Goal: Task Accomplishment & Management: Manage account settings

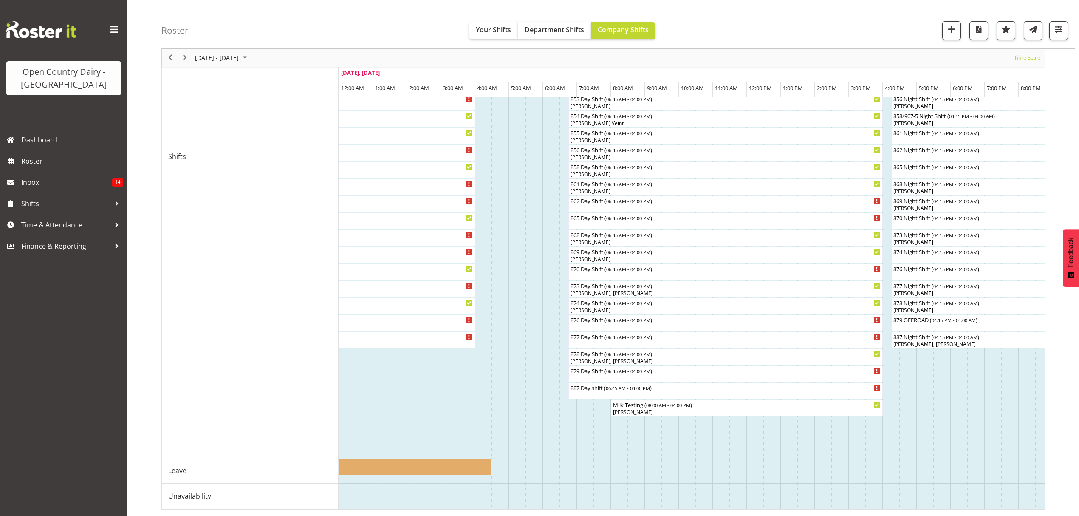
scroll to position [288, 0]
click at [238, 55] on span "[DATE] - [DATE]" at bounding box center [216, 58] width 45 height 11
click at [201, 165] on span "25" at bounding box center [204, 166] width 13 height 13
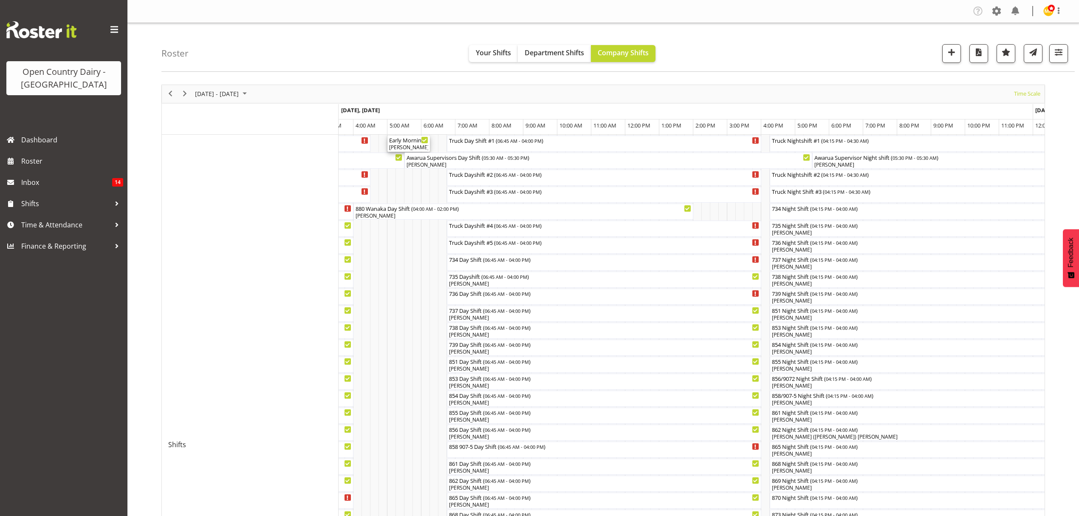
click at [408, 142] on div "Early Morning CIP ( 05:00 AM - 06:15 AM )" at bounding box center [408, 140] width 39 height 8
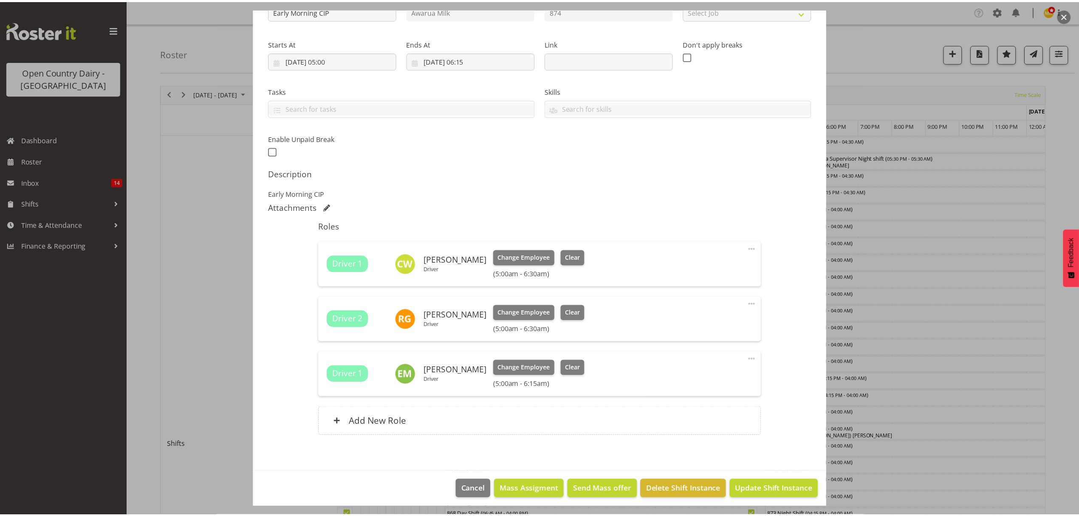
scroll to position [116, 0]
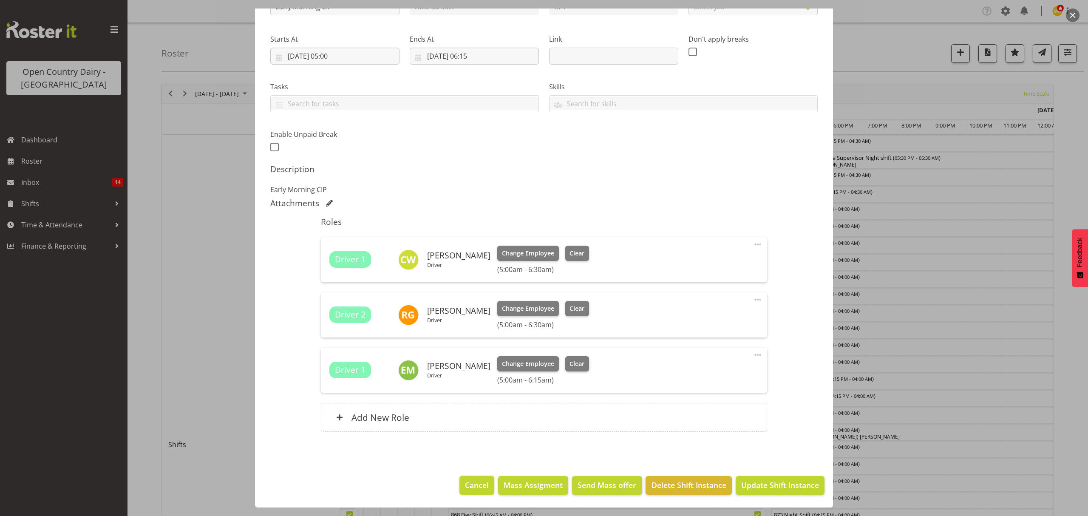
click at [473, 483] on span "Cancel" at bounding box center [477, 484] width 24 height 11
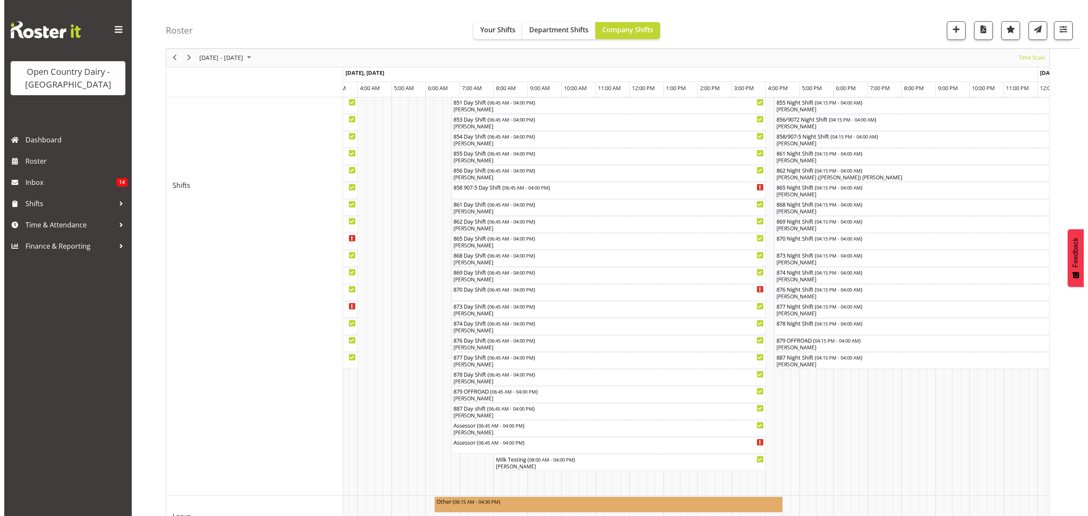
scroll to position [283, 0]
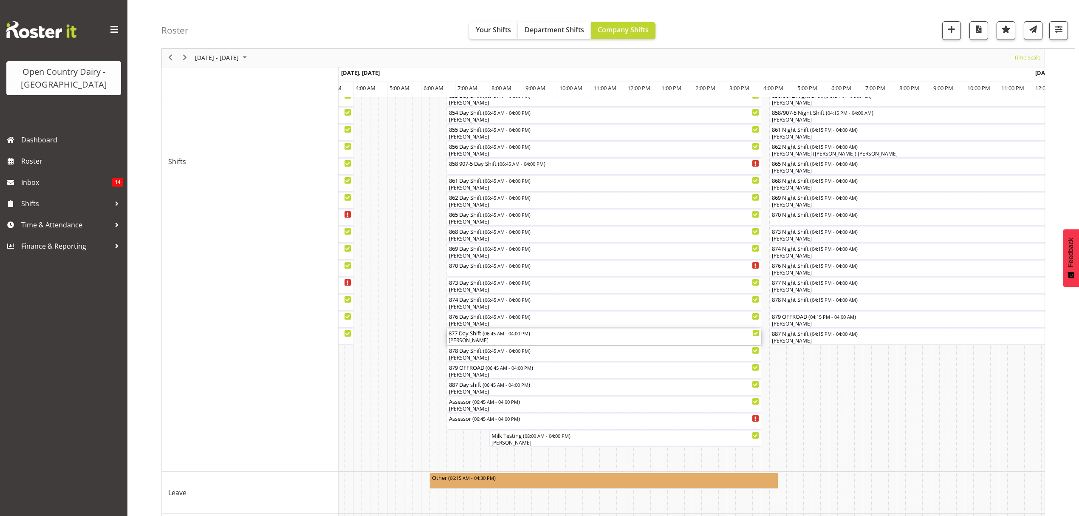
click at [553, 335] on div "877 Day Shift ( 06:45 AM - 04:00 PM )" at bounding box center [604, 333] width 311 height 8
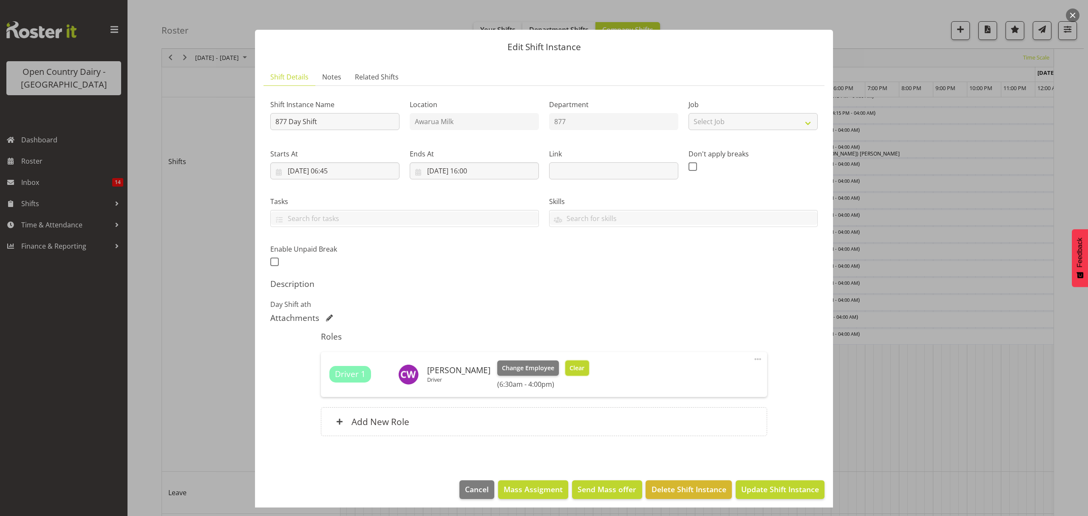
click at [577, 366] on button "Clear" at bounding box center [577, 367] width 24 height 15
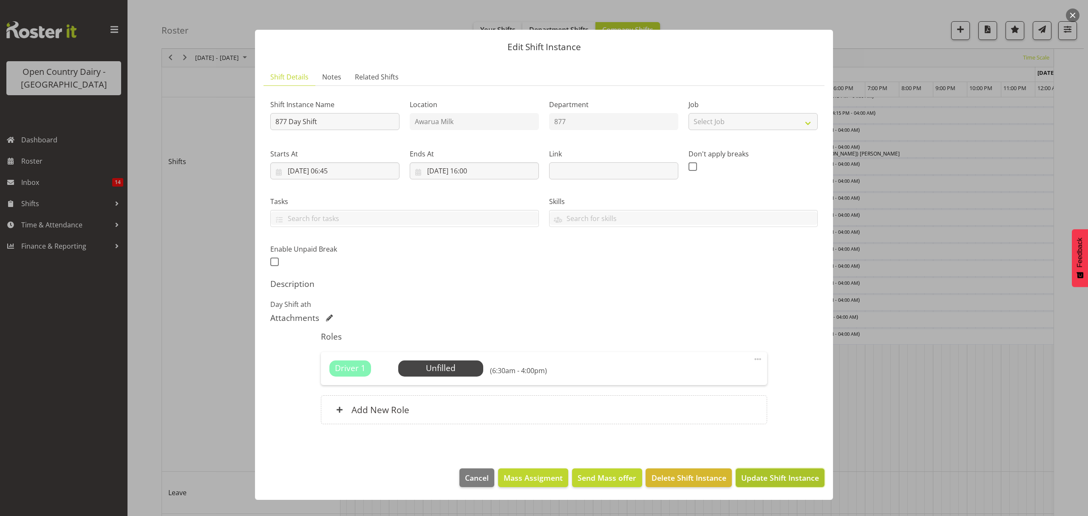
click at [759, 481] on span "Update Shift Instance" at bounding box center [780, 477] width 78 height 11
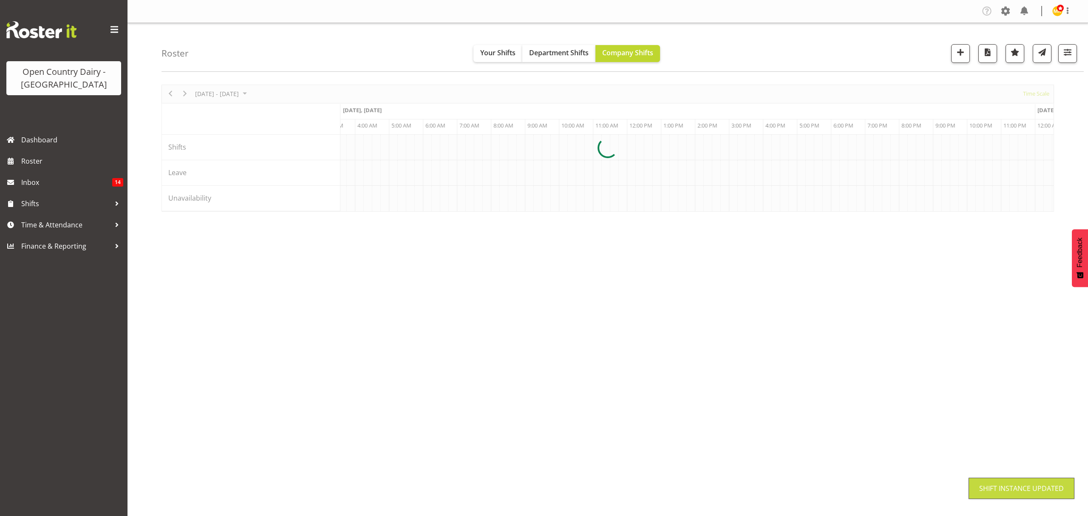
scroll to position [0, 0]
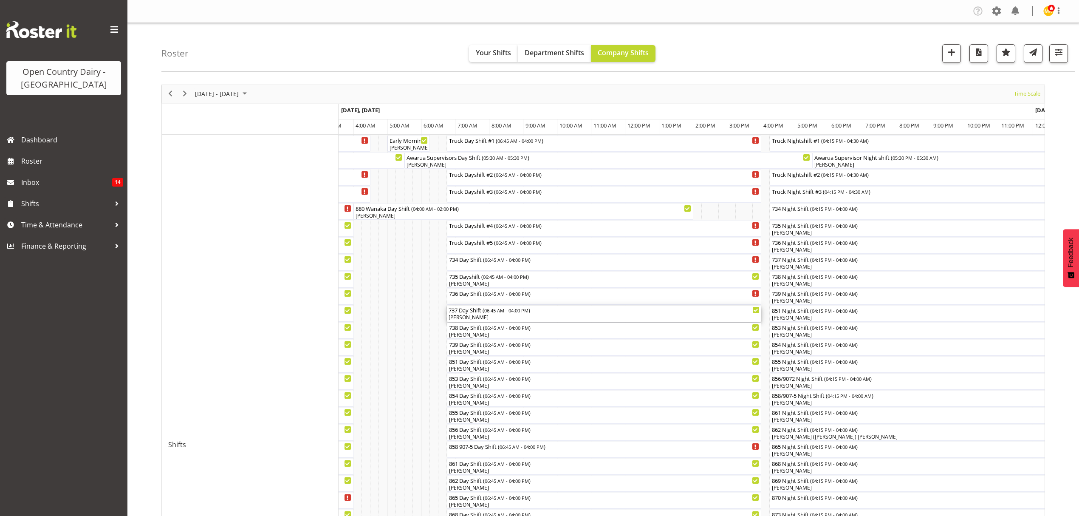
click at [590, 312] on div "737 Day Shift ( 06:45 AM - 04:00 PM )" at bounding box center [604, 310] width 311 height 8
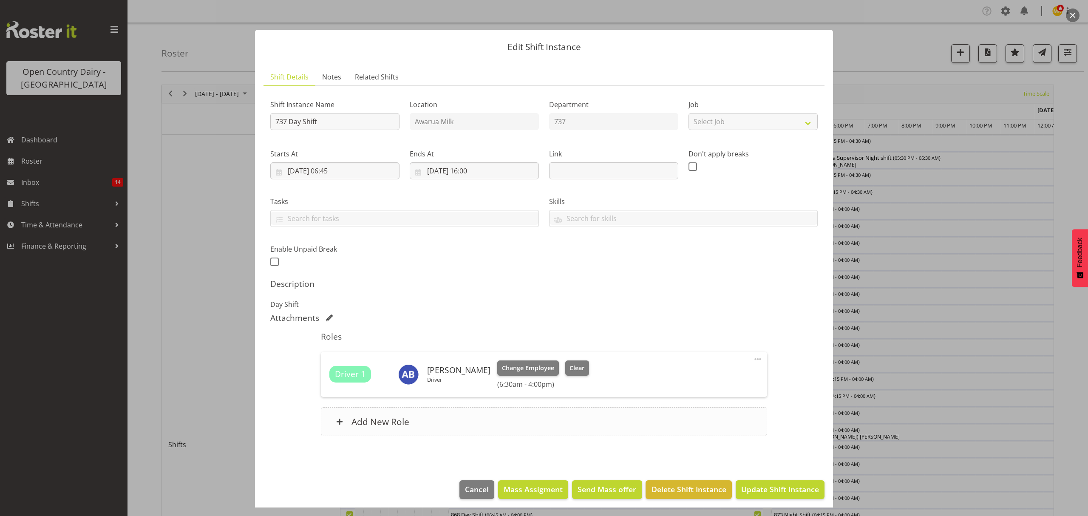
click at [393, 419] on h6 "Add New Role" at bounding box center [380, 421] width 58 height 11
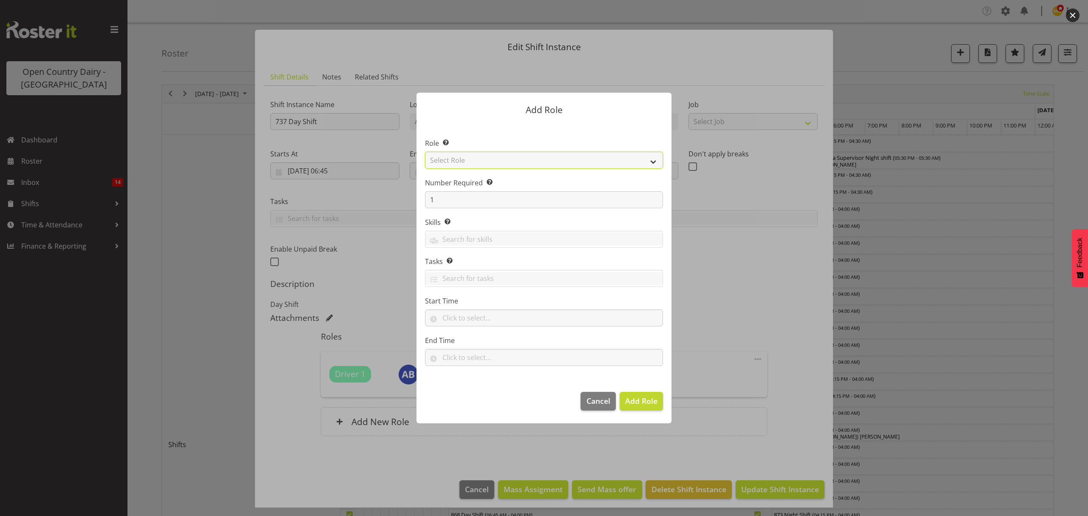
click at [533, 160] on select "Select Role Crew Leader Driver Driver Assessor Dayshift Driver Assessor Nightsh…" at bounding box center [544, 160] width 238 height 17
select select "1154"
click at [425, 152] on select "Select Role Crew Leader Driver Driver Assessor Dayshift Driver Assessor Nightsh…" at bounding box center [544, 160] width 238 height 17
click at [640, 402] on span "Add Role" at bounding box center [641, 401] width 32 height 10
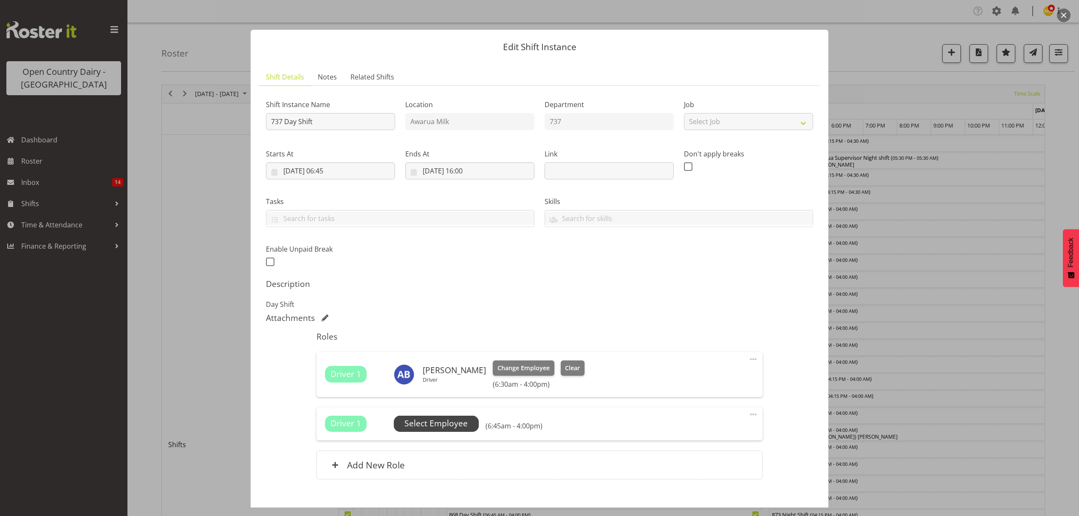
click at [449, 424] on span "Select Employee" at bounding box center [436, 423] width 63 height 12
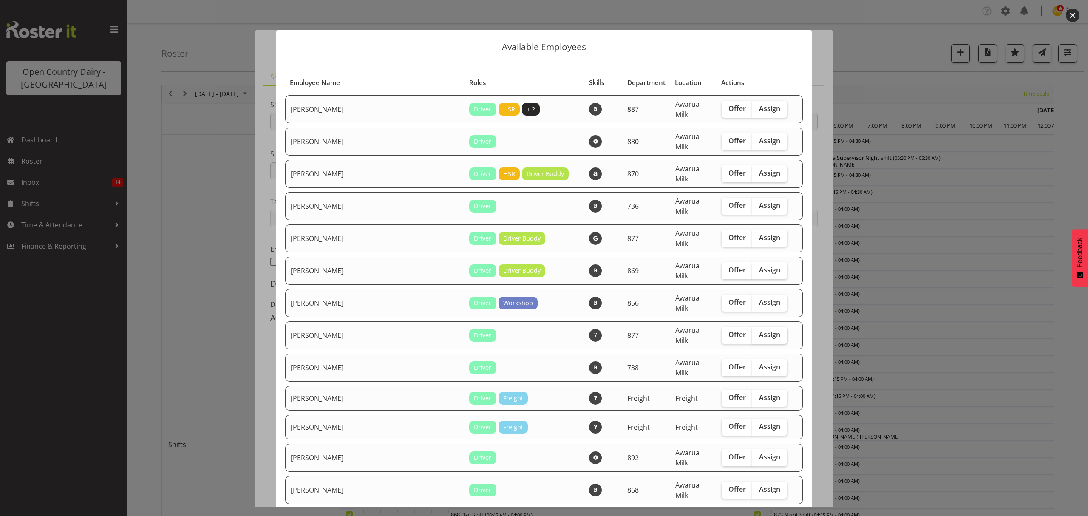
click at [759, 330] on span "Assign" at bounding box center [769, 334] width 21 height 8
click at [752, 332] on input "Assign" at bounding box center [755, 335] width 6 height 6
checkbox input "true"
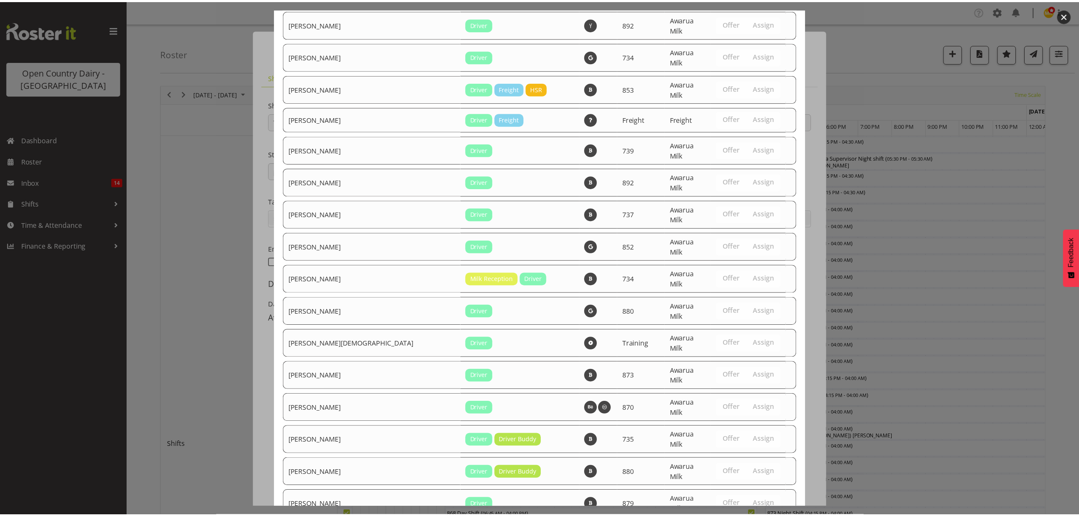
scroll to position [705, 0]
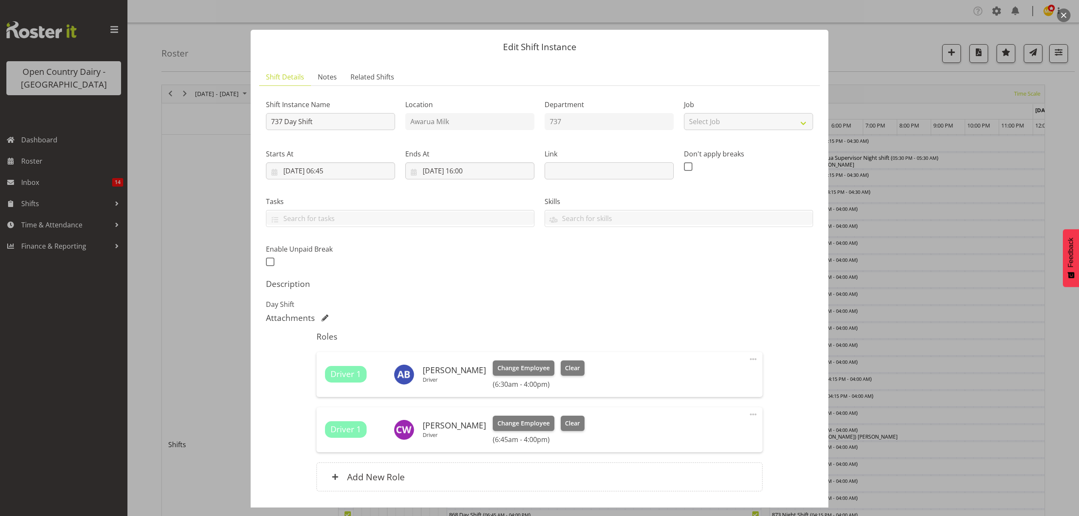
scroll to position [60, 0]
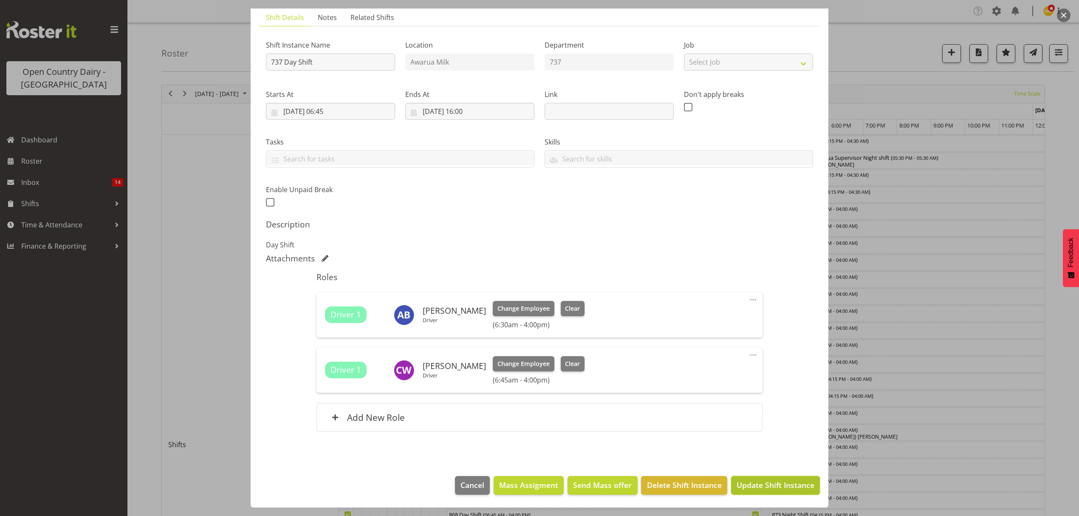
click at [751, 479] on button "Update Shift Instance" at bounding box center [775, 485] width 89 height 19
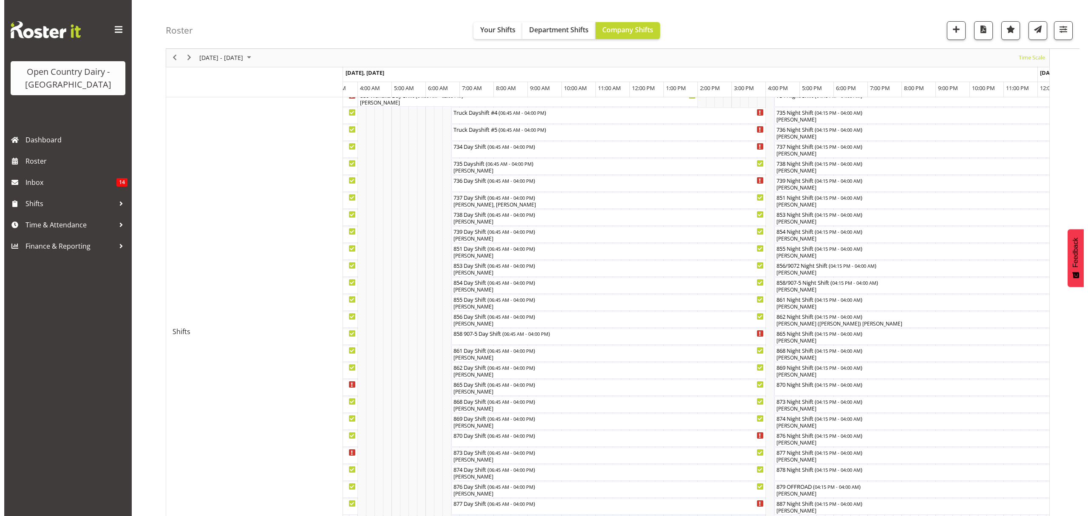
scroll to position [170, 0]
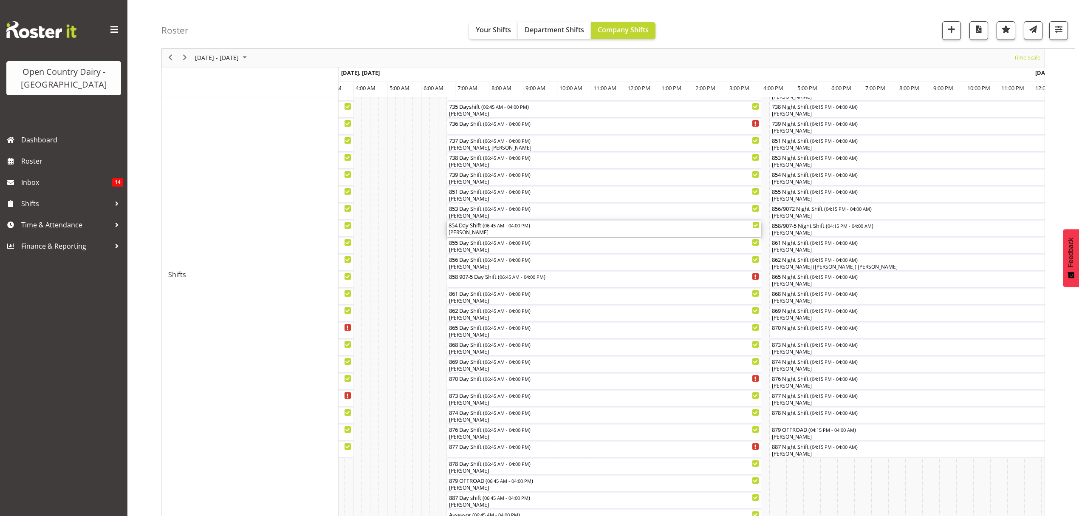
click at [512, 231] on div "[PERSON_NAME]" at bounding box center [604, 233] width 311 height 8
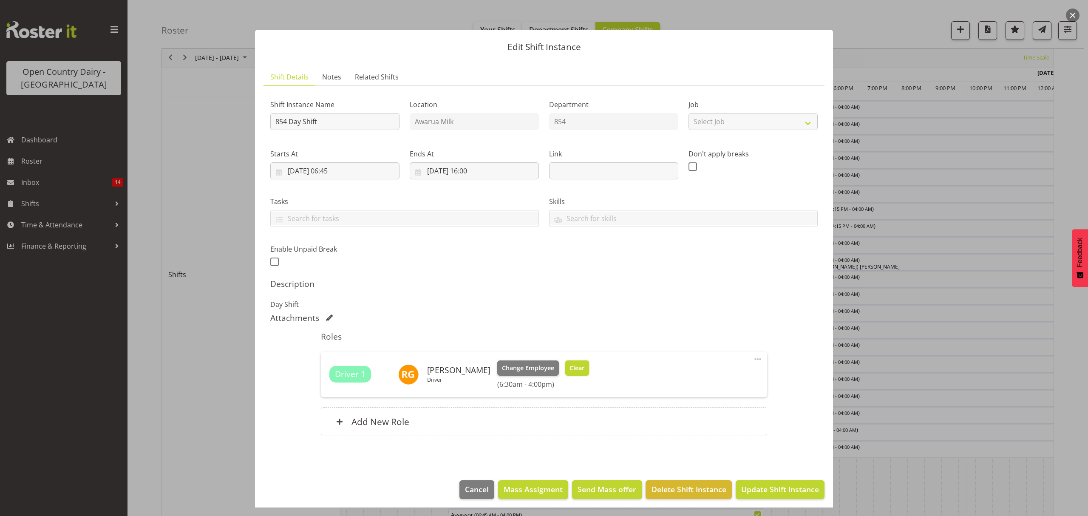
click at [577, 363] on button "Clear" at bounding box center [577, 367] width 24 height 15
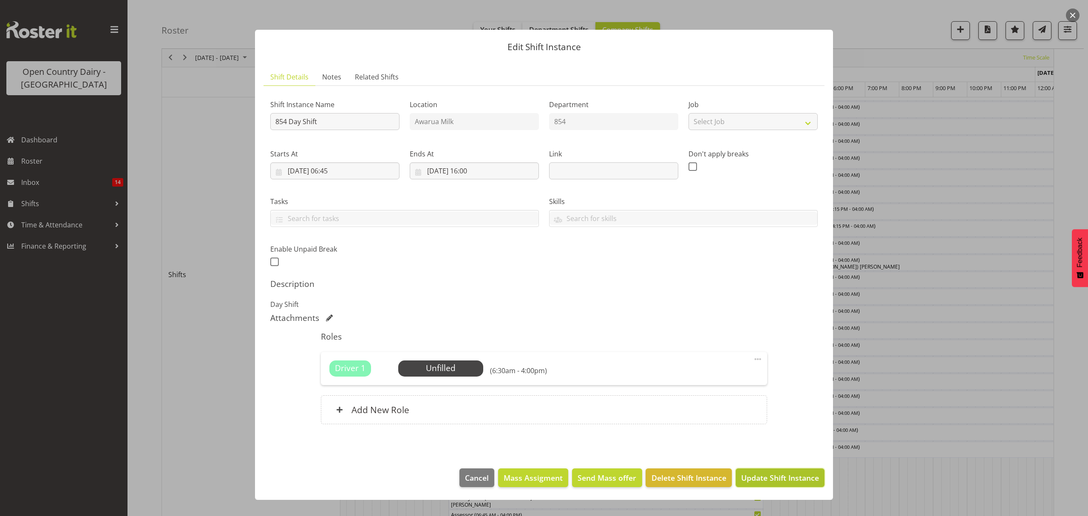
click at [776, 479] on span "Update Shift Instance" at bounding box center [780, 477] width 78 height 11
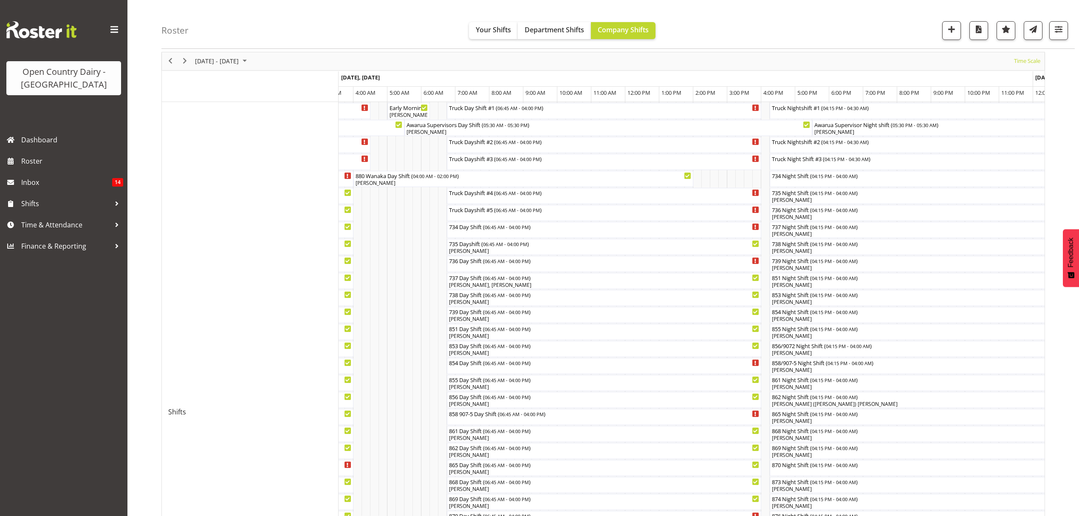
scroll to position [57, 0]
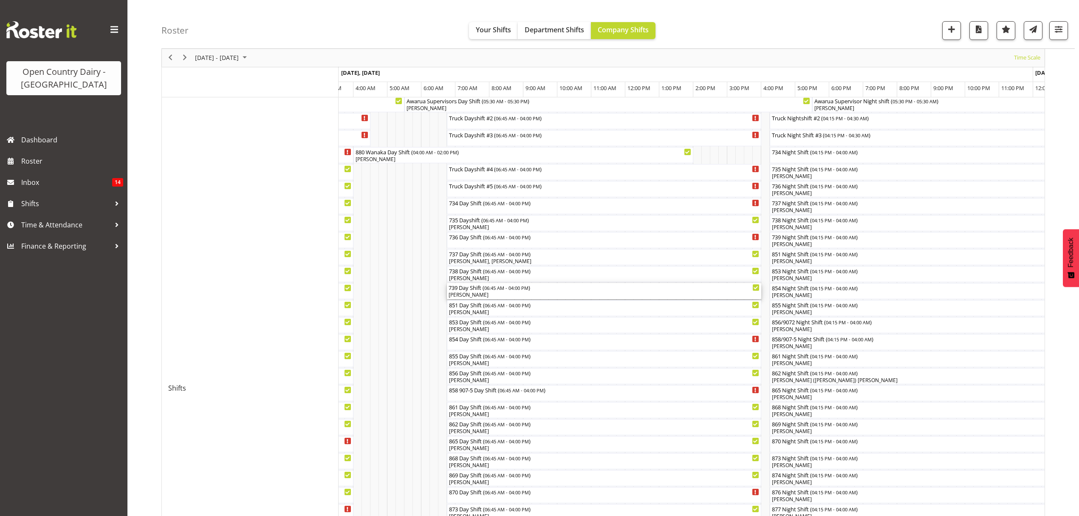
click at [504, 293] on div "[PERSON_NAME]" at bounding box center [604, 295] width 311 height 8
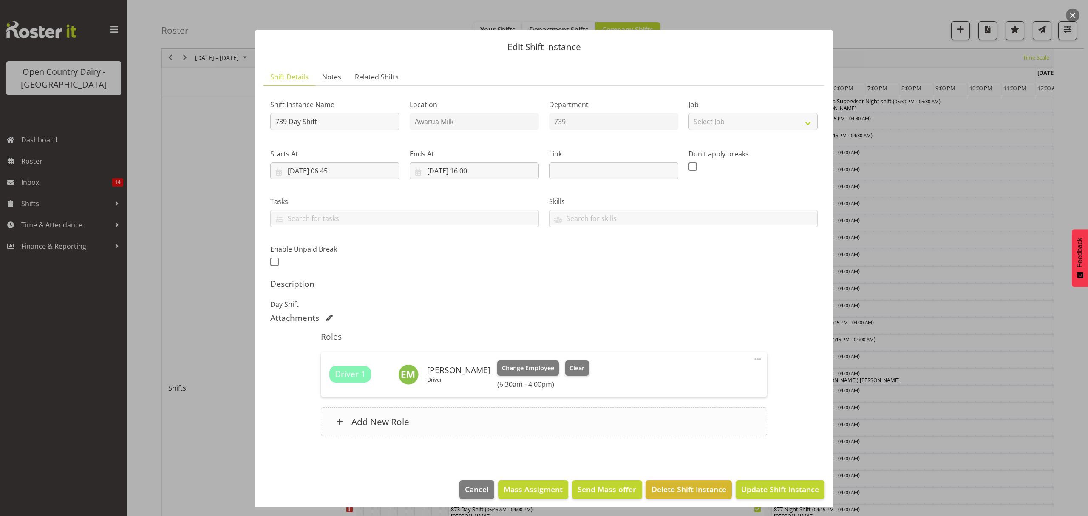
click at [490, 425] on div "Add New Role" at bounding box center [544, 421] width 446 height 29
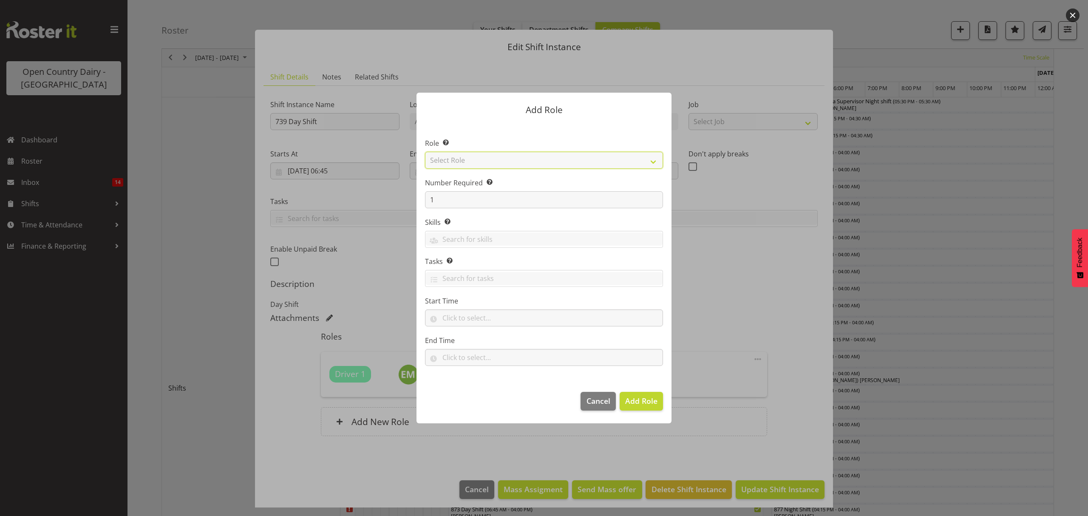
click at [514, 162] on select "Select Role Crew Leader Driver Driver Assessor Dayshift Driver Assessor Nightsh…" at bounding box center [544, 160] width 238 height 17
click at [425, 152] on select "Select Role Crew Leader Driver Driver Assessor Dayshift Driver Assessor Nightsh…" at bounding box center [544, 160] width 238 height 17
click at [488, 162] on select "Crew Leader Driver Driver Assessor Dayshift Driver Assessor Nightshift Driver B…" at bounding box center [544, 160] width 238 height 17
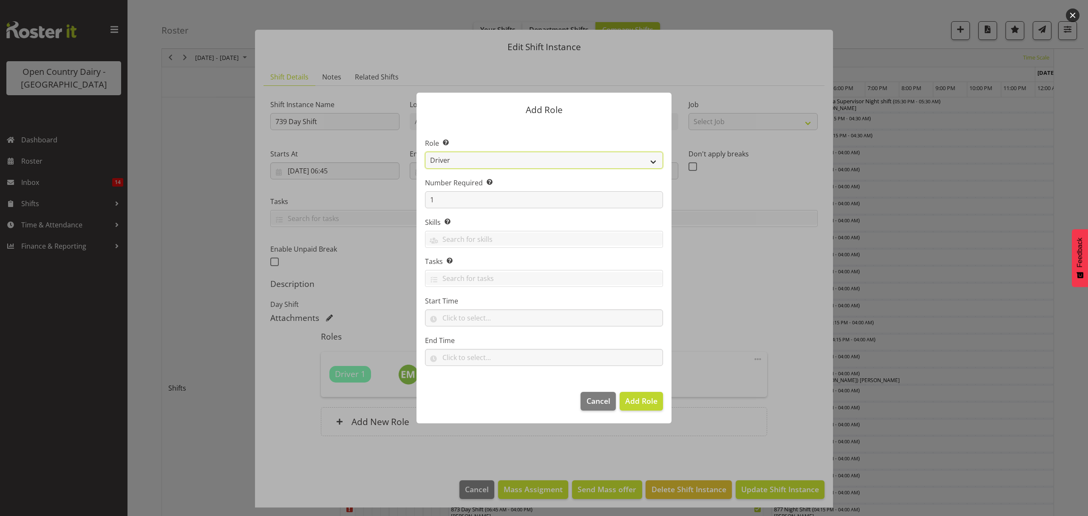
select select "1437"
click at [425, 152] on select "Crew Leader Driver Driver Assessor Dayshift Driver Assessor Nightshift Driver B…" at bounding box center [544, 160] width 238 height 17
click at [651, 405] on span "Add Role" at bounding box center [641, 401] width 32 height 10
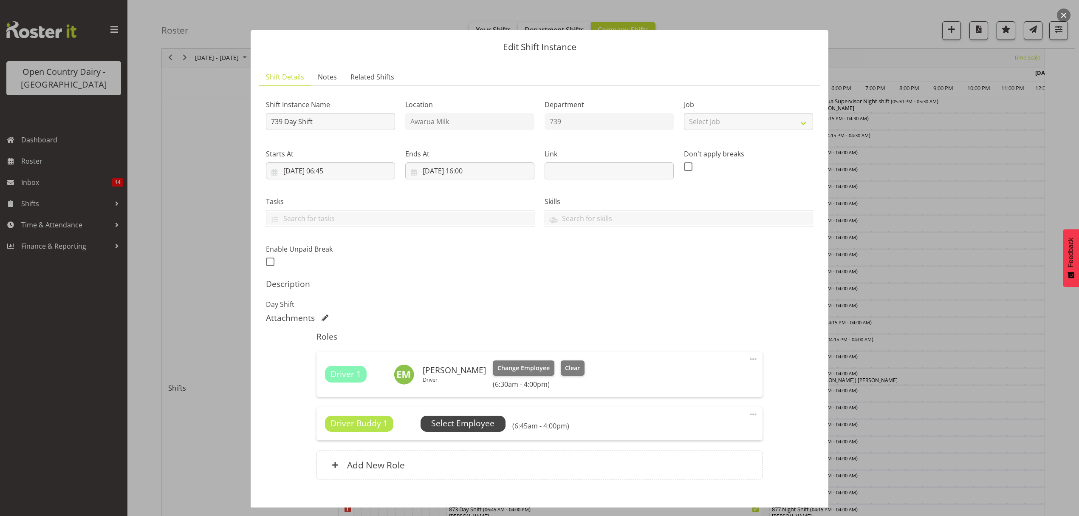
click at [483, 427] on span "Select Employee" at bounding box center [462, 423] width 63 height 12
click at [469, 431] on span "Select Employee" at bounding box center [463, 424] width 85 height 16
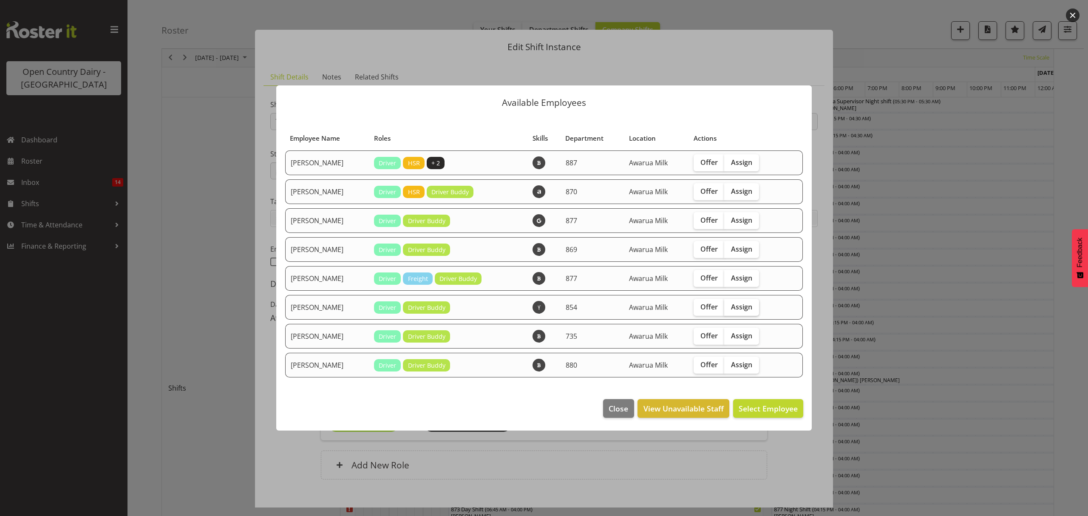
click at [739, 305] on span "Assign" at bounding box center [741, 307] width 21 height 8
click at [730, 305] on input "Assign" at bounding box center [727, 307] width 6 height 6
checkbox input "true"
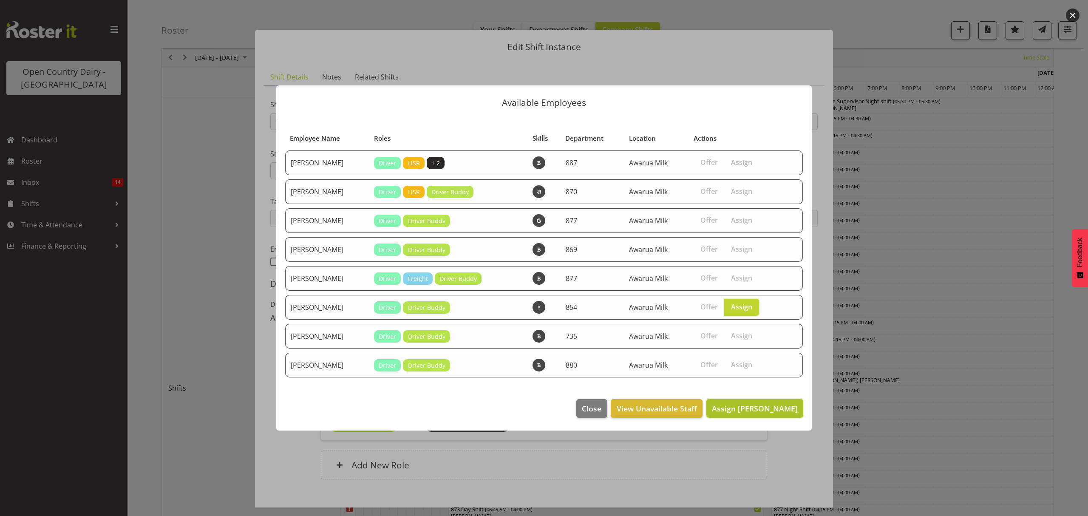
click at [743, 404] on span "Assign [PERSON_NAME]" at bounding box center [755, 408] width 86 height 10
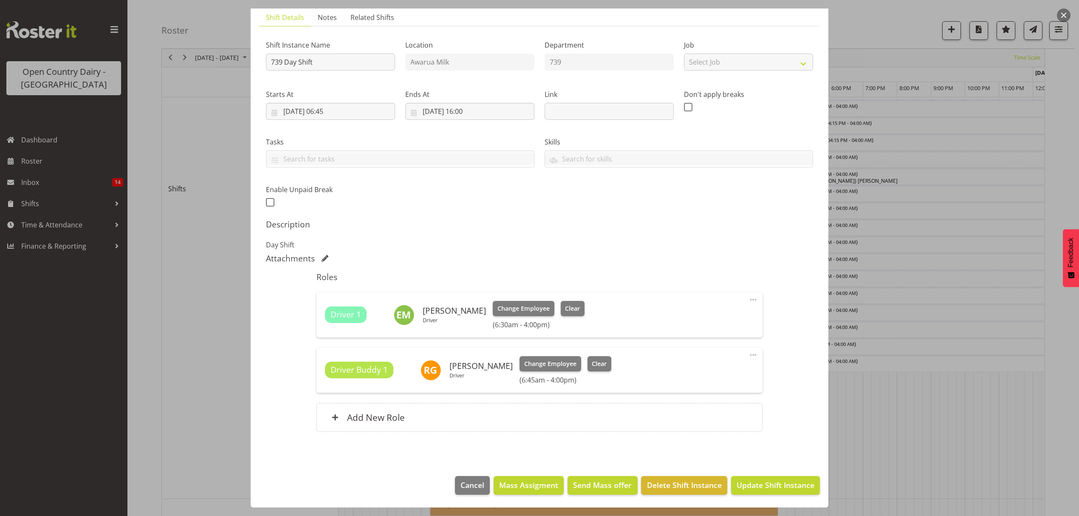
scroll to position [283, 0]
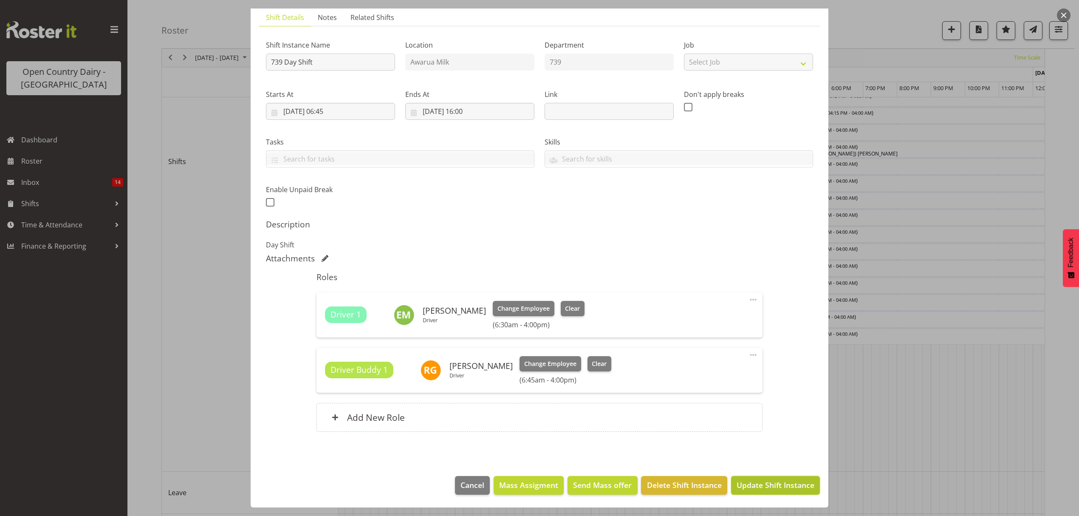
click at [757, 488] on span "Update Shift Instance" at bounding box center [776, 484] width 78 height 11
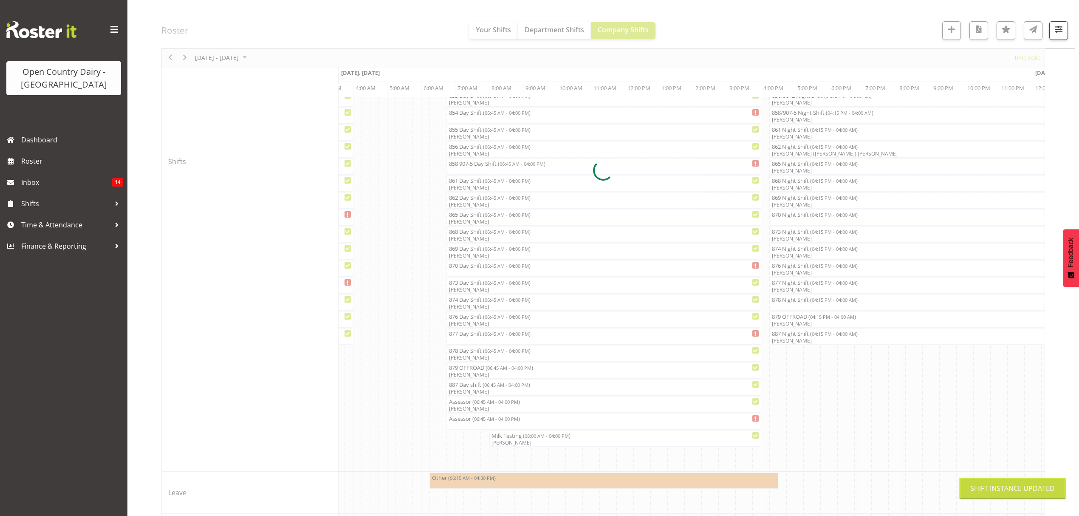
scroll to position [0, 0]
